Goal: Information Seeking & Learning: Learn about a topic

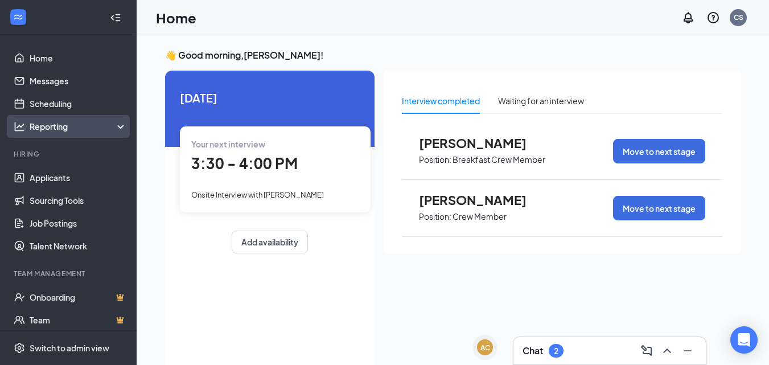
click at [36, 129] on div "Reporting" at bounding box center [79, 126] width 98 height 11
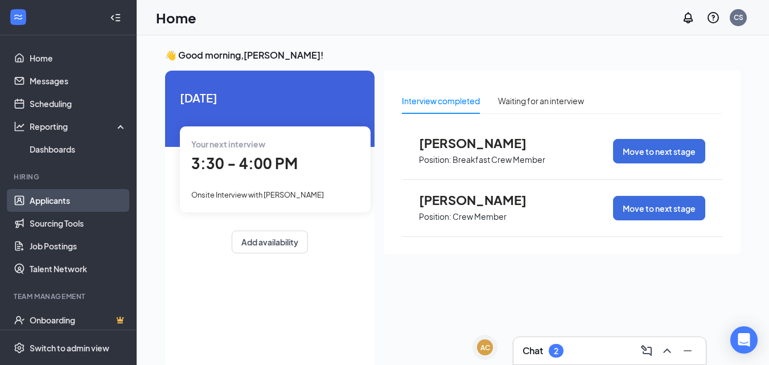
click at [36, 203] on link "Applicants" at bounding box center [78, 200] width 97 height 23
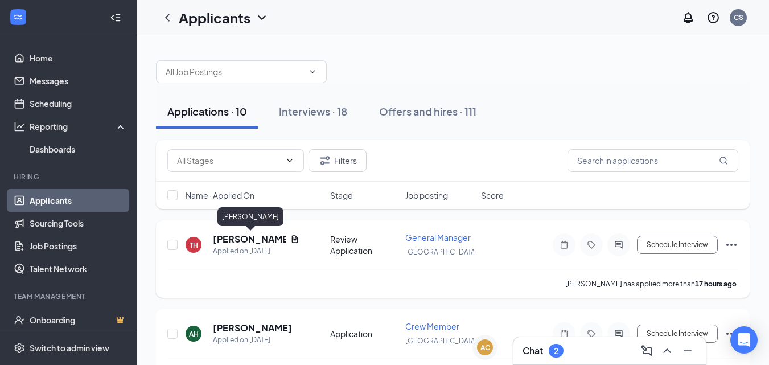
click at [245, 237] on h5 "[PERSON_NAME]" at bounding box center [249, 239] width 73 height 13
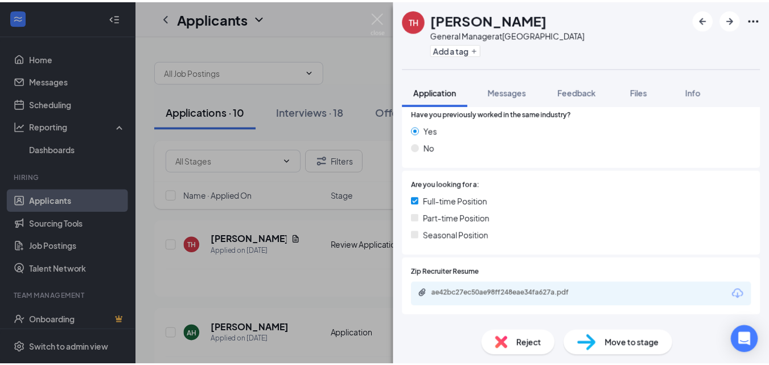
scroll to position [228, 0]
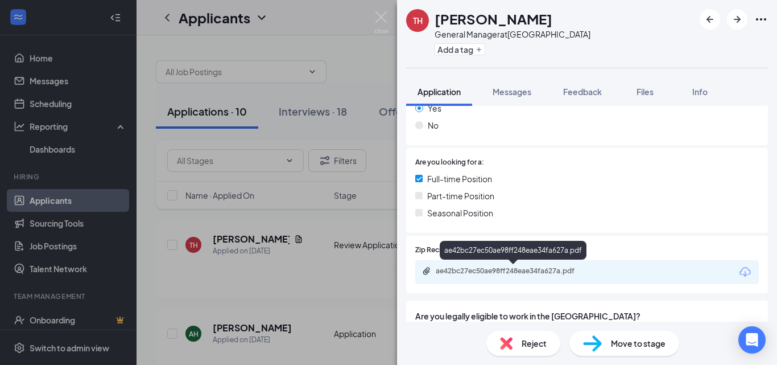
click at [500, 269] on div "ae42bc27ec50ae98ff248eae34fa627a.pdf" at bounding box center [515, 270] width 159 height 9
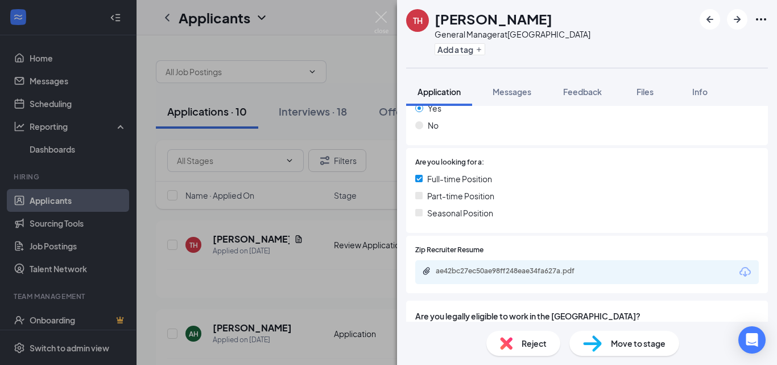
click at [377, 68] on div "TH [PERSON_NAME] General Manager at [GEOGRAPHIC_DATA] Add a tag Application Mes…" at bounding box center [388, 182] width 777 height 365
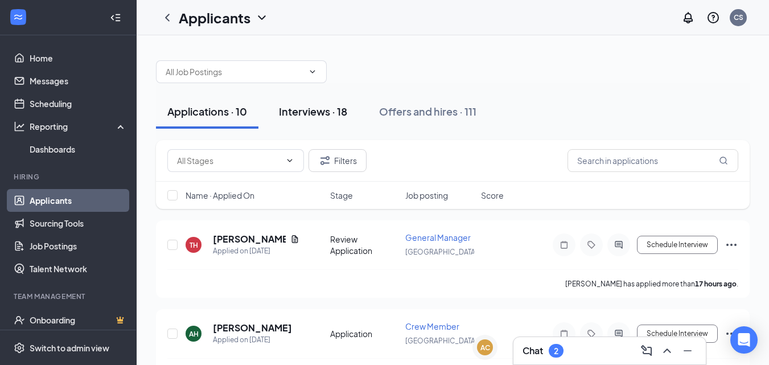
click at [319, 108] on div "Interviews · 18" at bounding box center [313, 111] width 68 height 14
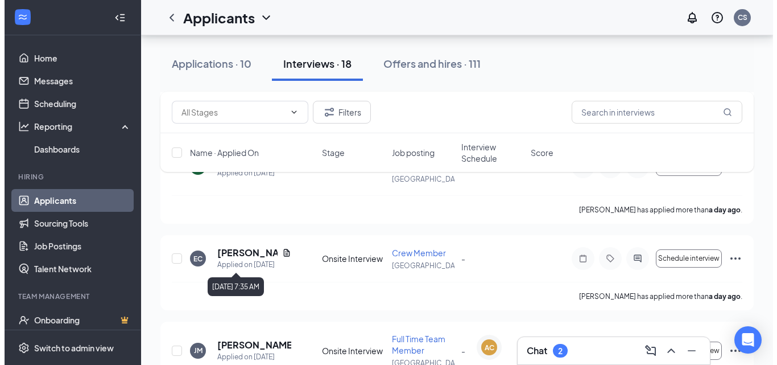
scroll to position [398, 0]
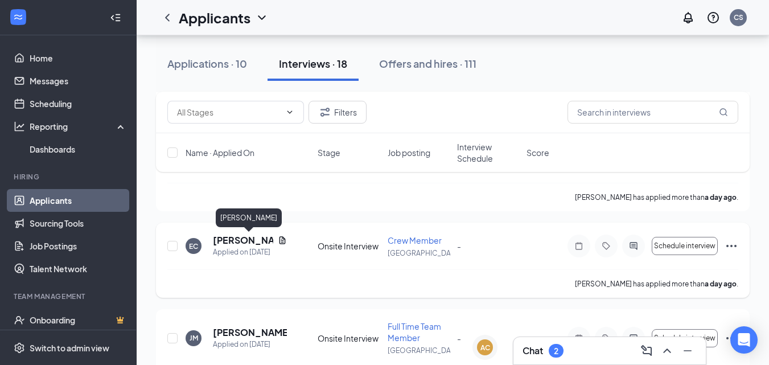
click at [251, 240] on h5 "[PERSON_NAME]" at bounding box center [243, 240] width 60 height 13
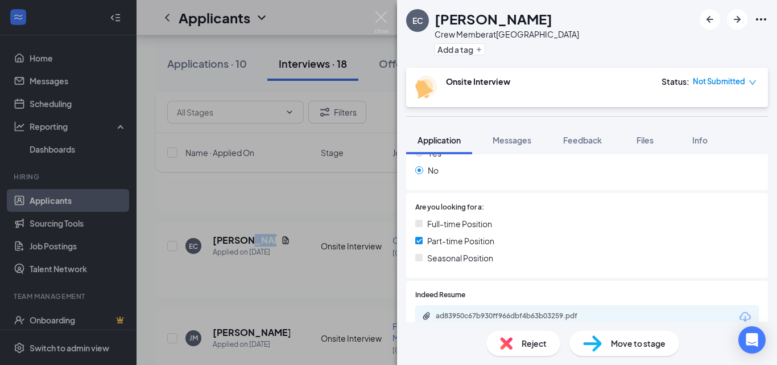
scroll to position [285, 0]
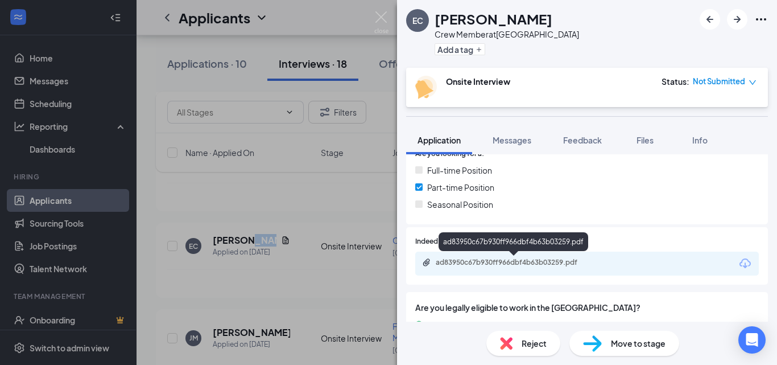
click at [463, 258] on div "ad83950c67b930ff966dbf4b63b03259.pdf" at bounding box center [515, 262] width 159 height 9
